Goal: Task Accomplishment & Management: Manage account settings

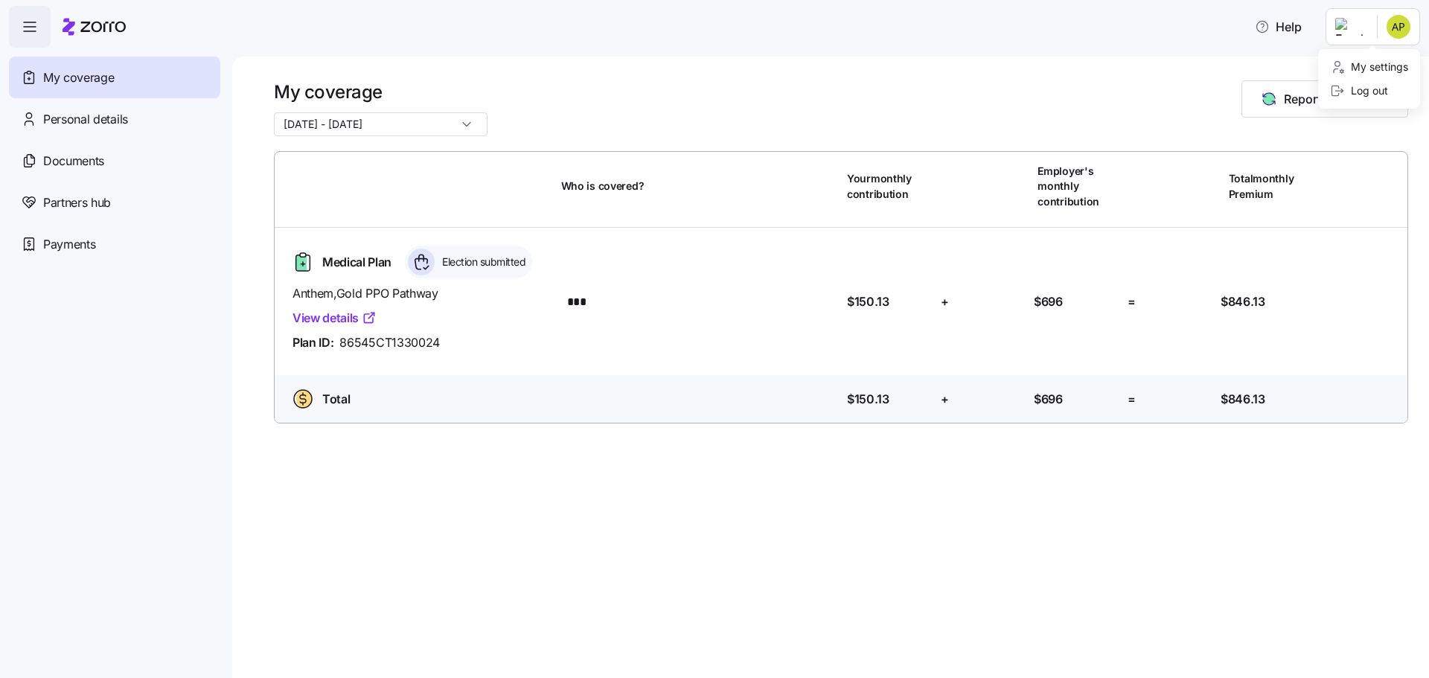
click at [1398, 18] on html "Help My coverage Personal details Documents Partners hub Payments My coverage […" at bounding box center [714, 334] width 1429 height 669
click at [1378, 93] on div "Log out" at bounding box center [1359, 91] width 58 height 16
